Goal: Information Seeking & Learning: Learn about a topic

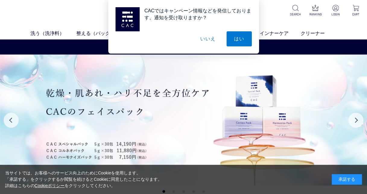
click at [356, 177] on div "承諾する" at bounding box center [346, 179] width 30 height 11
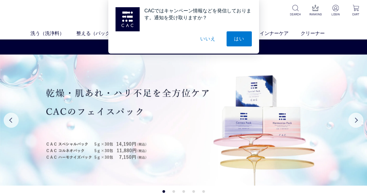
click at [205, 38] on button "いいえ" at bounding box center [208, 38] width 30 height 15
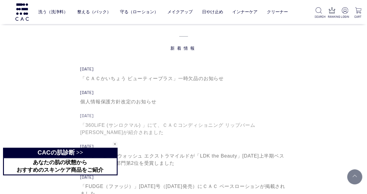
scroll to position [1537, 0]
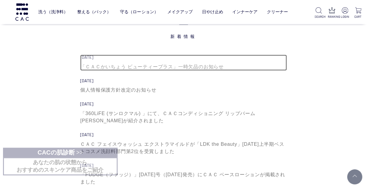
click at [166, 66] on div "「ＣＡＣかいちょう ビューティープラス」一時欠品のお知らせ" at bounding box center [183, 66] width 206 height 7
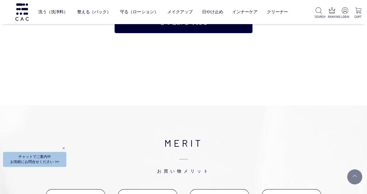
scroll to position [1958, 0]
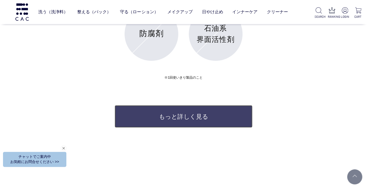
click at [181, 118] on link "もっと詳しく見る" at bounding box center [182, 116] width 137 height 23
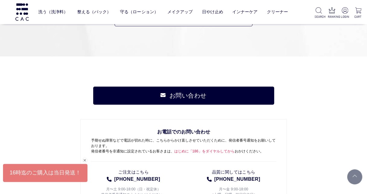
scroll to position [452, 0]
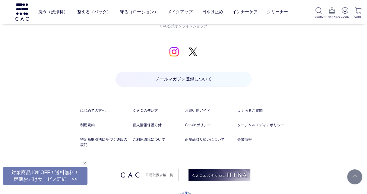
scroll to position [4484, 0]
